Goal: Transaction & Acquisition: Purchase product/service

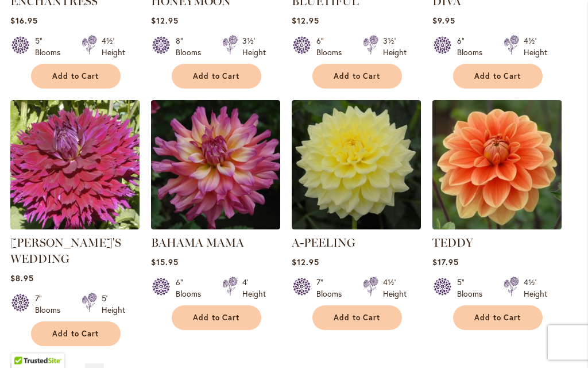
scroll to position [947, 0]
click at [94, 363] on link "Page Next" at bounding box center [94, 371] width 19 height 17
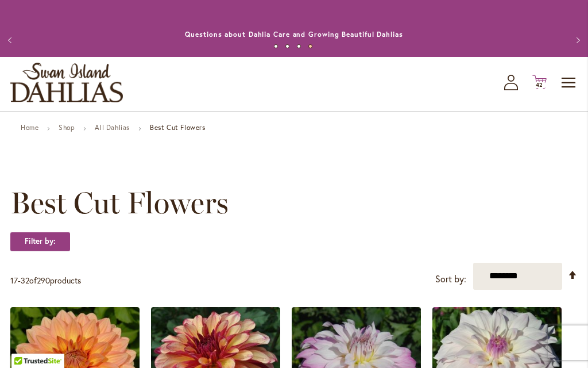
click at [544, 84] on span "42 42 items" at bounding box center [539, 85] width 11 height 6
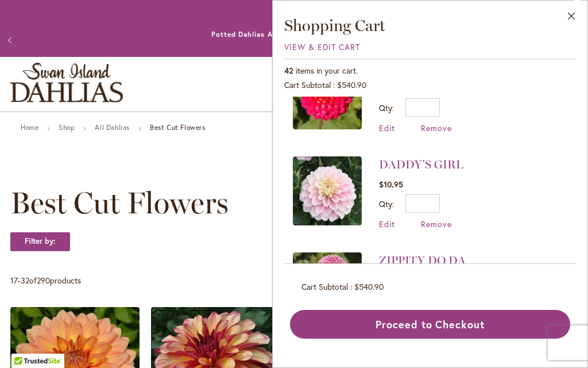
scroll to position [540, 0]
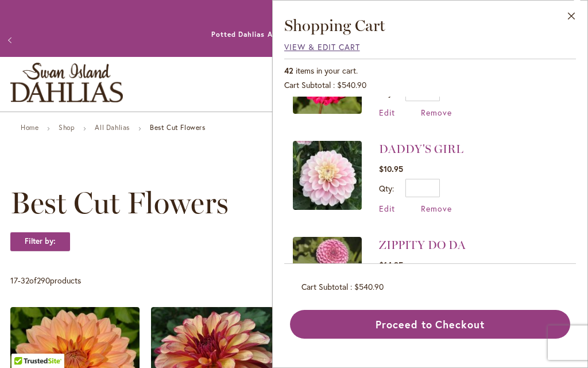
click at [337, 47] on span "View & Edit Cart" at bounding box center [322, 46] width 76 height 11
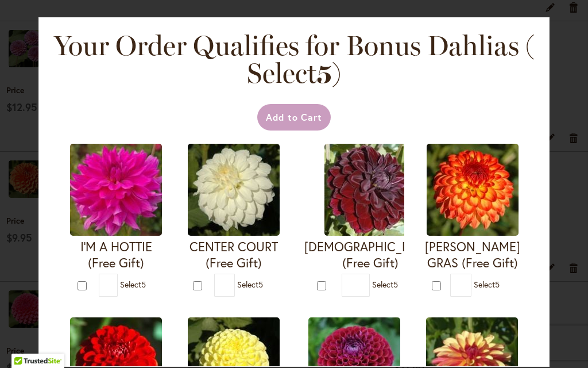
click at [25, 106] on div "Your Order Qualifies for Bonus Dahlias ( Select 5 ) Add to Cart I'M A HOTTIE (F…" at bounding box center [294, 184] width 588 height 368
click at [539, 67] on div "Your Order Qualifies for Bonus Dahlias ( Select 5 ) Add to Cart I'M A HOTTIE (F…" at bounding box center [293, 191] width 511 height 349
click at [534, 53] on h2 "Your Order Qualifies for Bonus Dahlias ( Select 5 )" at bounding box center [294, 59] width 483 height 55
click at [21, 80] on div "Your Order Qualifies for Bonus Dahlias ( Select 5 ) Add to Cart I'M A HOTTIE (F…" at bounding box center [294, 184] width 588 height 368
click at [22, 111] on div "Your Order Qualifies for Bonus Dahlias ( Select 5 ) Add to Cart I'M A HOTTIE (F…" at bounding box center [294, 184] width 588 height 368
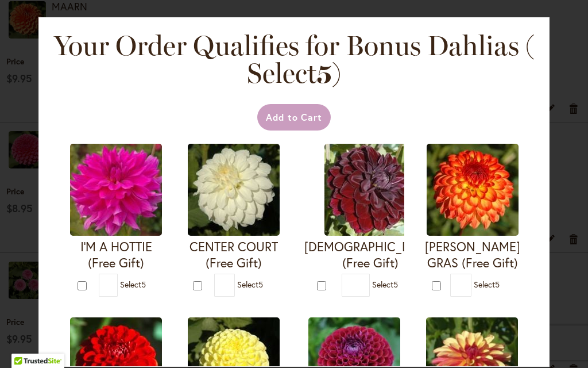
scroll to position [1054, 0]
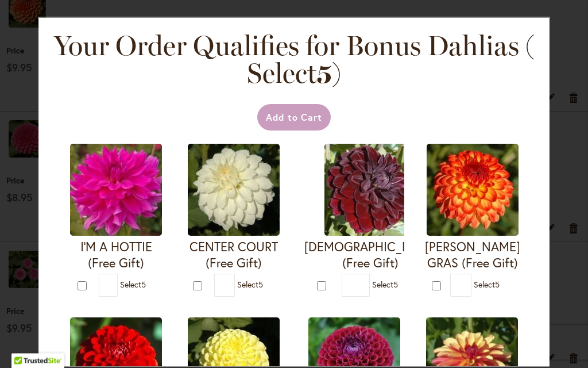
click at [576, 176] on div "Your Order Qualifies for Bonus Dahlias ( Select 5 ) Add to Cart I'M A HOTTIE (F…" at bounding box center [294, 184] width 588 height 368
click at [574, 151] on div "Your Order Qualifies for Bonus Dahlias ( Select 5 ) Add to Cart I'M A HOTTIE (F…" at bounding box center [294, 184] width 588 height 368
click at [11, 162] on div "Your Order Qualifies for Bonus Dahlias ( Select 5 ) Add to Cart I'M A HOTTIE (F…" at bounding box center [294, 184] width 588 height 368
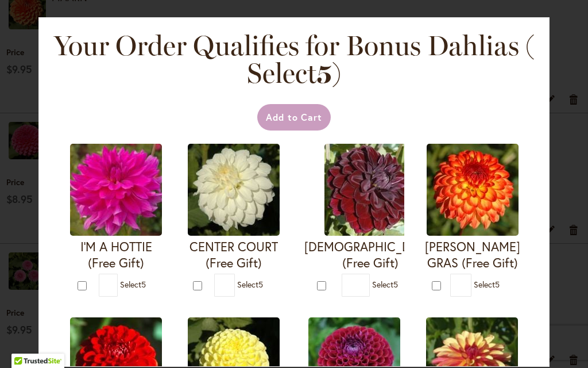
type input "*"
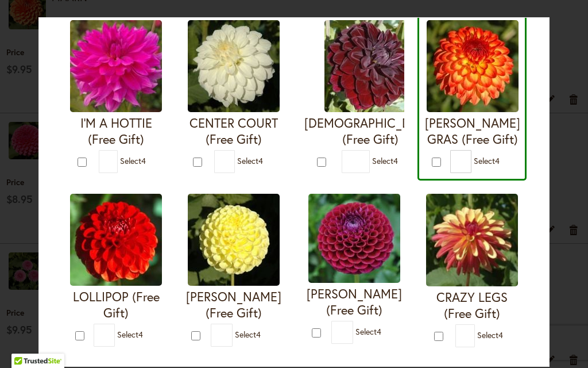
scroll to position [124, 0]
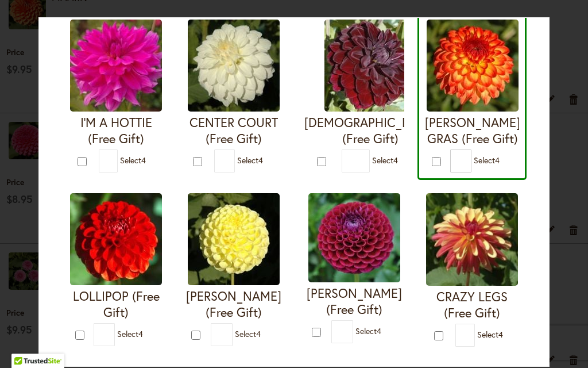
type input "*"
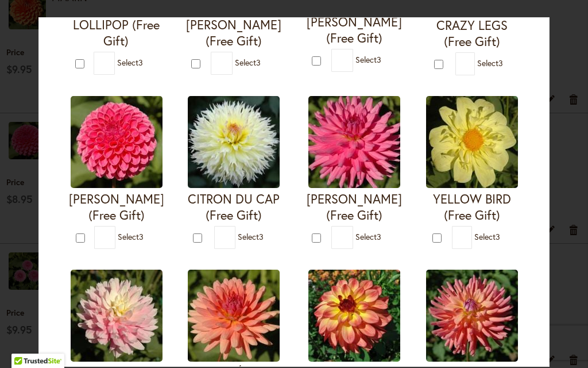
scroll to position [396, 0]
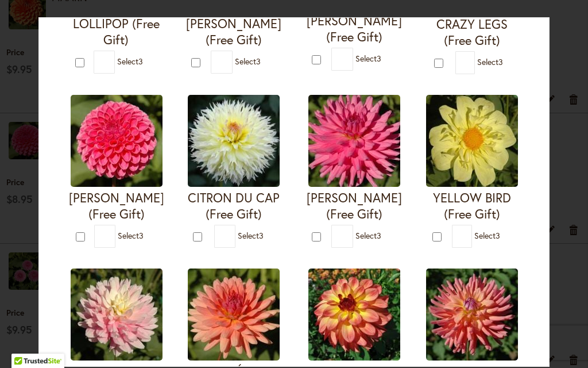
type input "*"
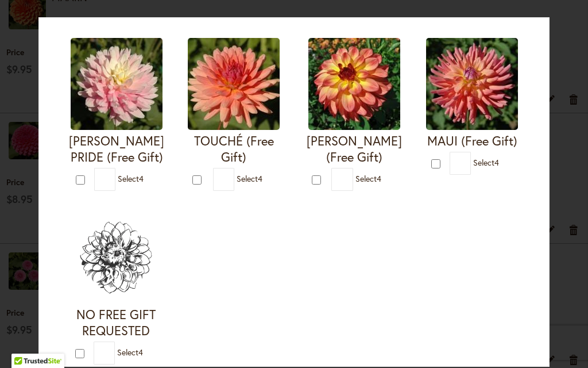
scroll to position [670, 0]
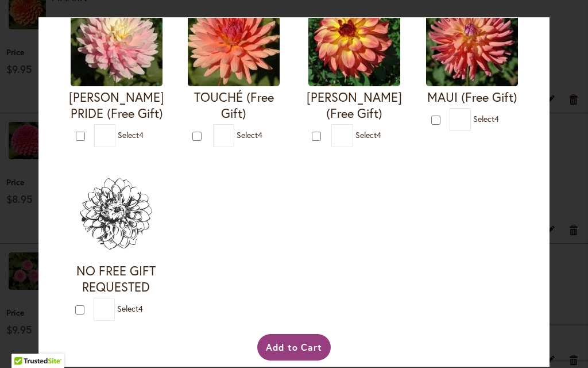
type input "*"
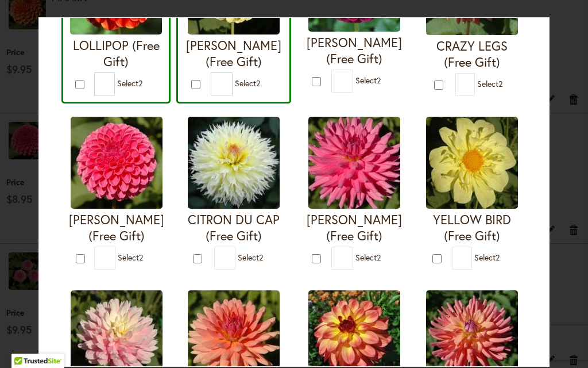
scroll to position [417, 0]
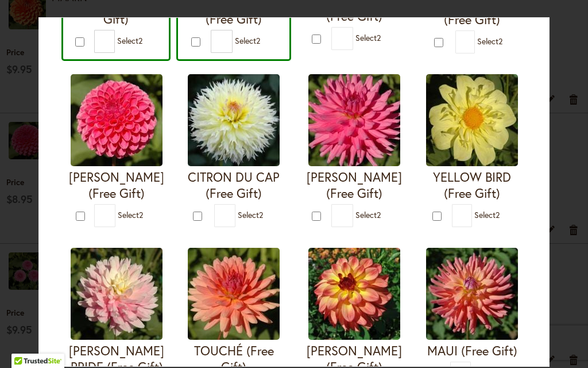
type input "*"
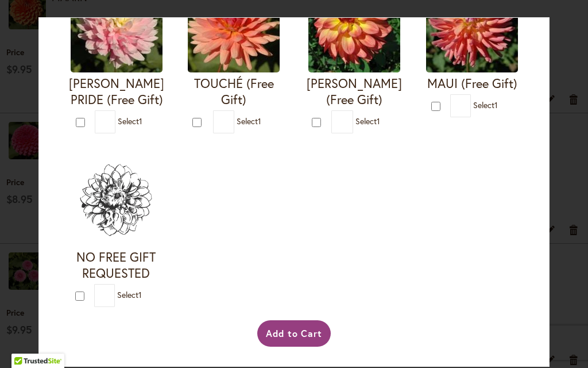
scroll to position [920, 0]
type input "*"
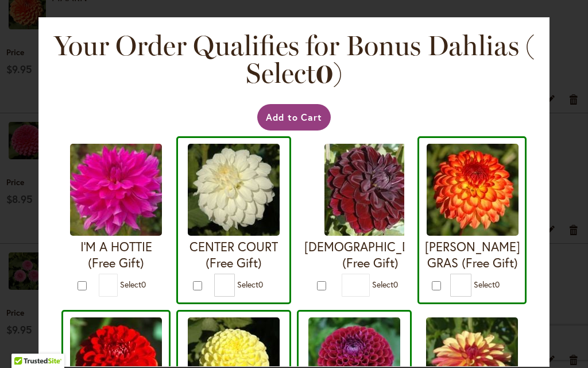
scroll to position [0, 0]
click at [295, 114] on button "Add to Cart" at bounding box center [294, 117] width 74 height 26
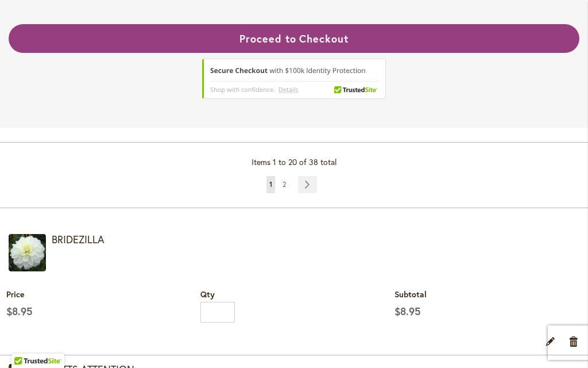
scroll to position [418, 0]
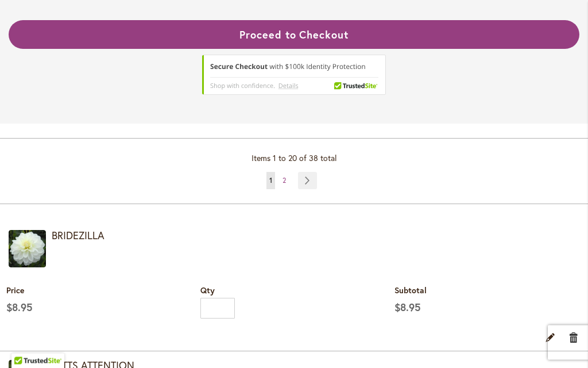
click at [573, 338] on link "Remove item" at bounding box center [574, 337] width 11 height 13
